Goal: Check status: Check status

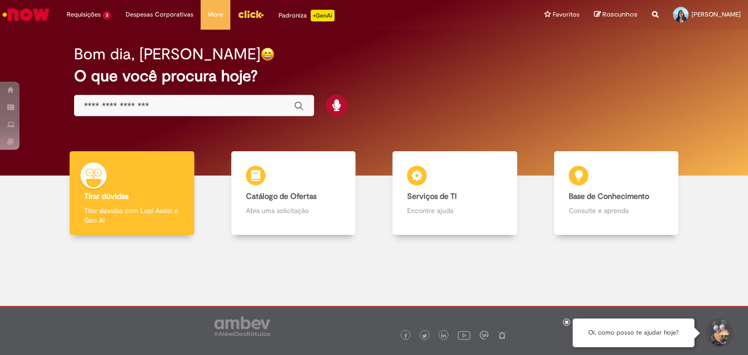
scroll to position [8, 0]
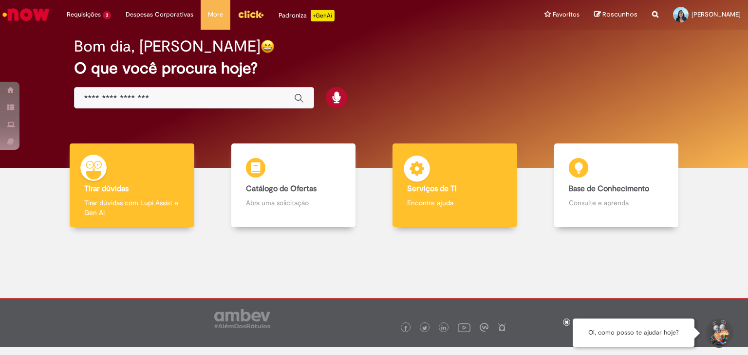
click at [471, 201] on p "Encontre ajuda" at bounding box center [454, 203] width 95 height 10
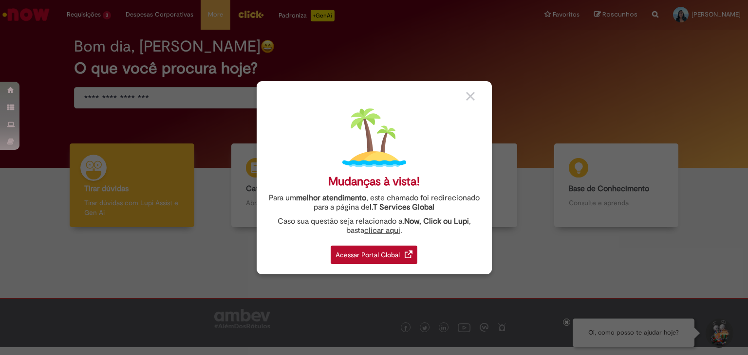
click at [467, 95] on img at bounding box center [470, 96] width 9 height 9
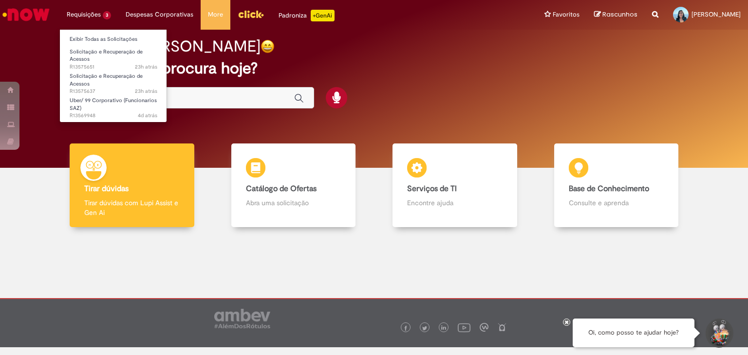
click at [81, 16] on li "Requisições 3 Exibir Todas as Solicitações Solicitação e Recuperação de Acessos…" at bounding box center [88, 14] width 59 height 29
click at [91, 12] on li "Requisições 3 Exibir Todas as Solicitações Solicitação e Recuperação de Acessos…" at bounding box center [88, 14] width 59 height 29
click at [102, 39] on link "Exibir Todas as Solicitações" at bounding box center [113, 39] width 107 height 11
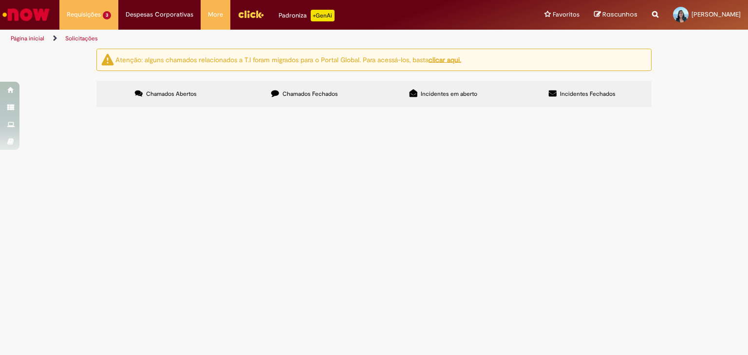
click at [314, 100] on label "Chamados Fechados" at bounding box center [304, 94] width 139 height 26
click at [211, 99] on label "Chamados Abertos" at bounding box center [165, 94] width 139 height 26
click at [295, 100] on label "Chamados Fechados" at bounding box center [304, 94] width 139 height 26
click at [446, 94] on span "Incidentes em aberto" at bounding box center [449, 94] width 56 height 8
click at [585, 98] on label "Incidentes Fechados" at bounding box center [582, 94] width 139 height 26
